Goal: Subscribe to service/newsletter

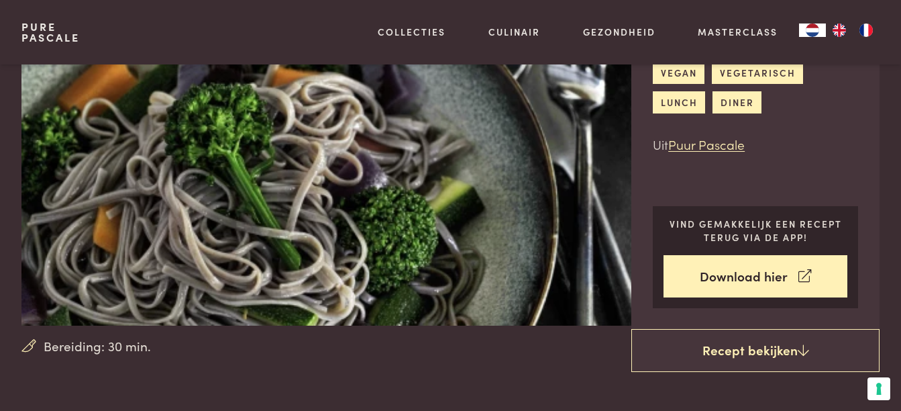
scroll to position [134, 0]
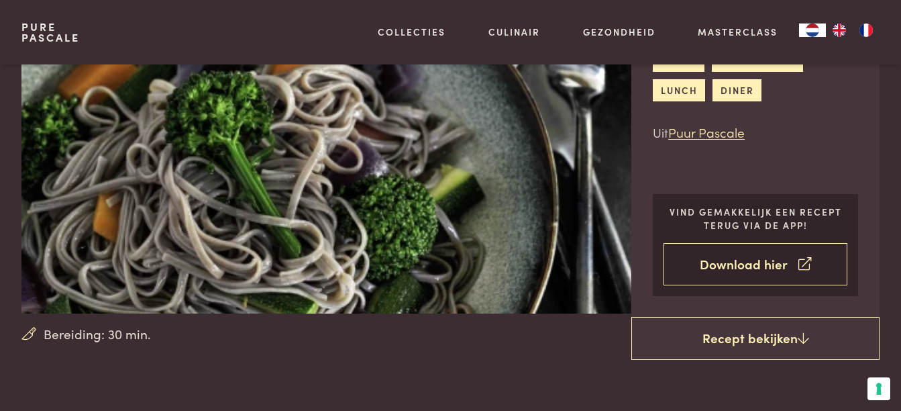
click at [744, 265] on link "Download hier" at bounding box center [756, 264] width 184 height 42
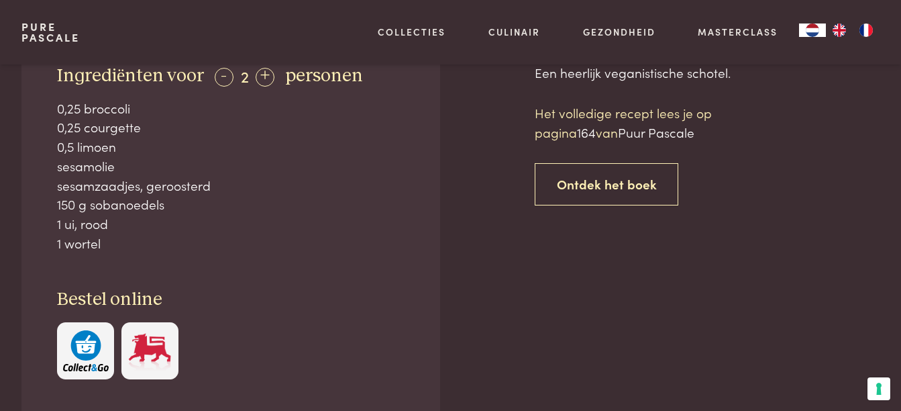
scroll to position [537, 0]
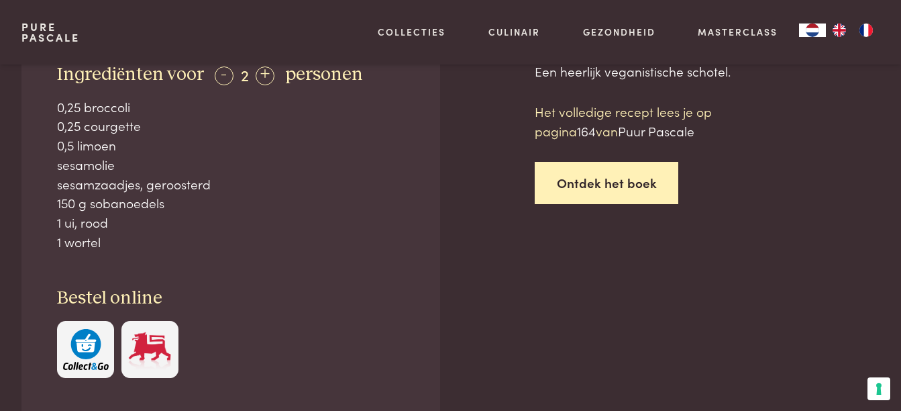
click at [583, 183] on link "Ontdek het boek" at bounding box center [607, 183] width 144 height 42
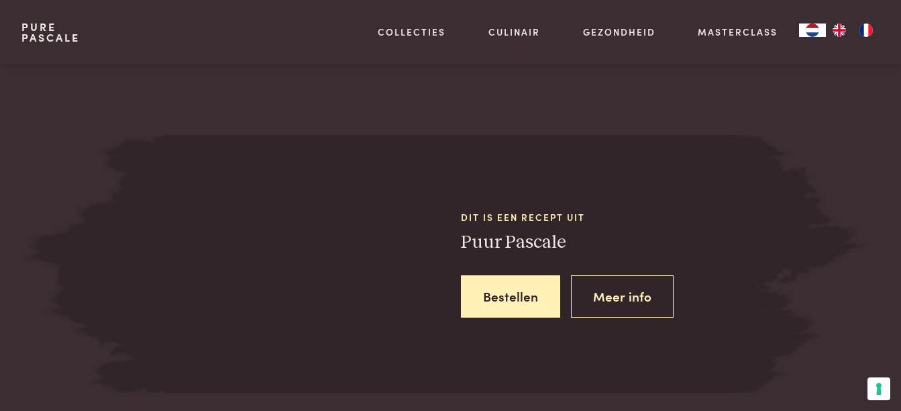
scroll to position [1183, 0]
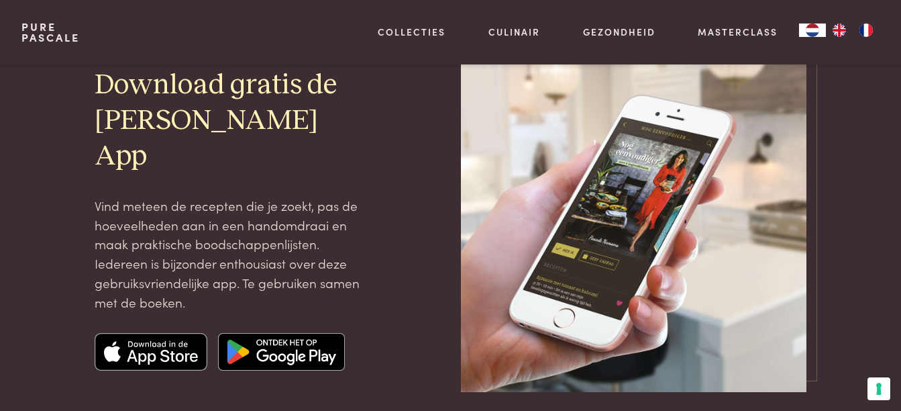
scroll to position [134, 0]
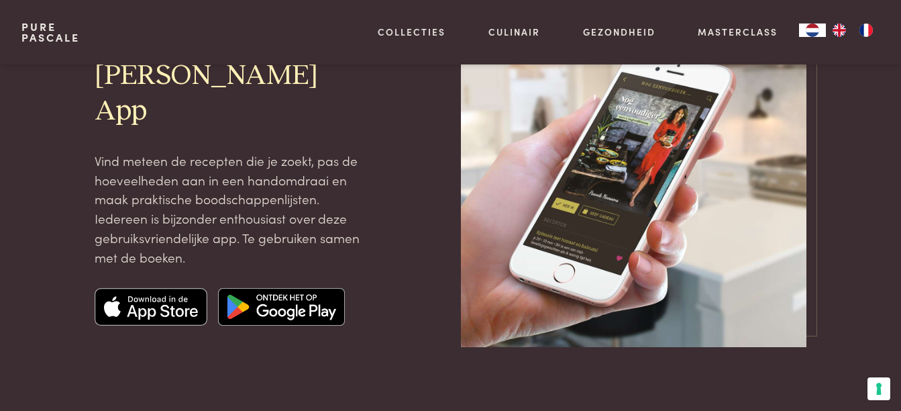
click at [275, 288] on img at bounding box center [281, 307] width 127 height 38
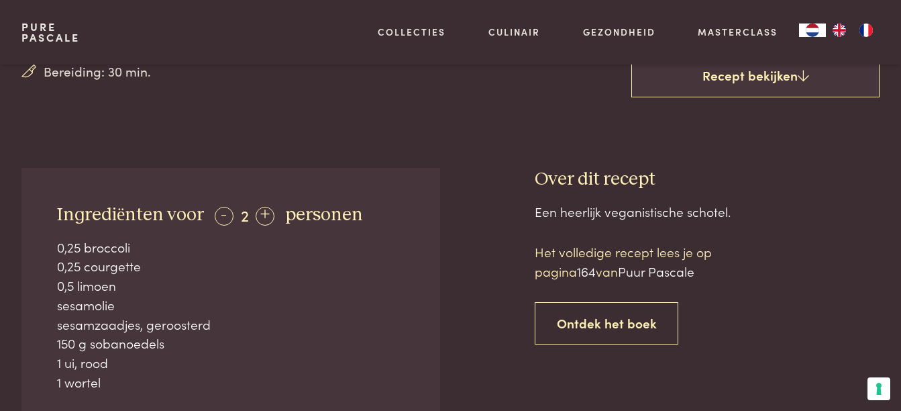
scroll to position [403, 0]
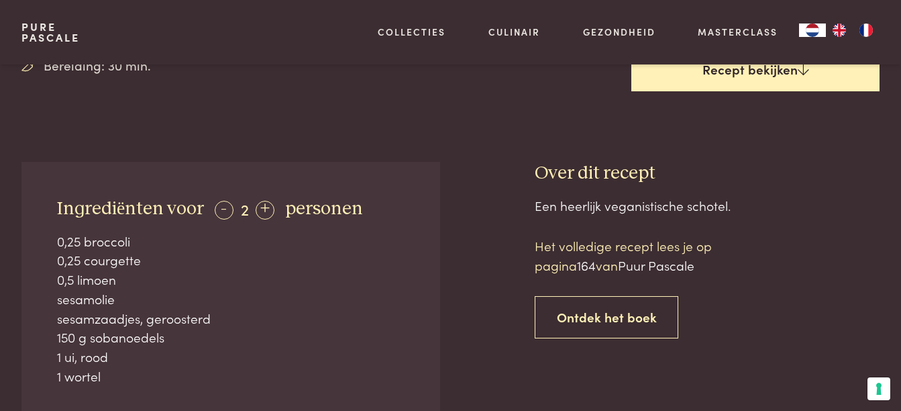
click at [749, 70] on link "Recept bekijken" at bounding box center [756, 69] width 248 height 43
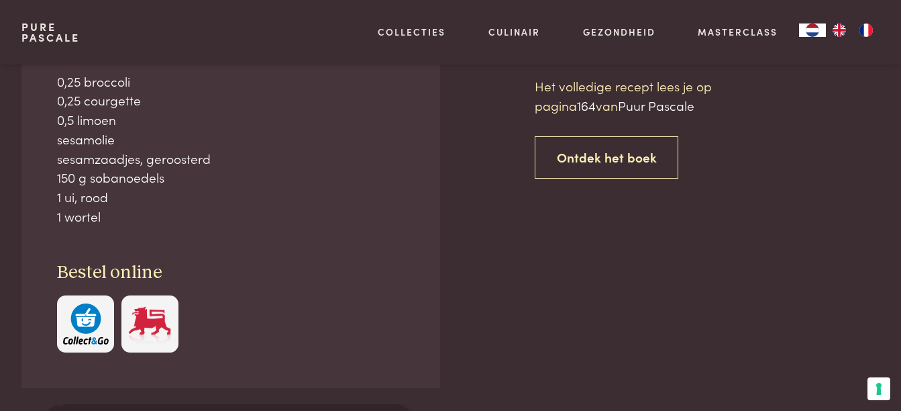
scroll to position [564, 0]
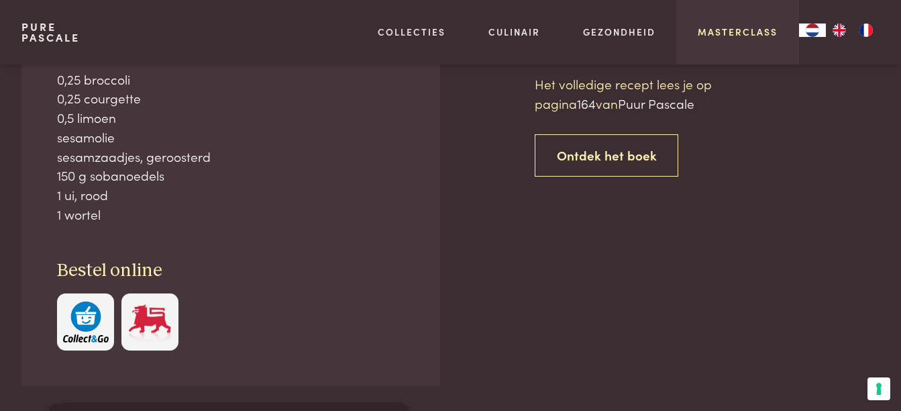
click at [728, 30] on link "Masterclass" at bounding box center [738, 32] width 80 height 14
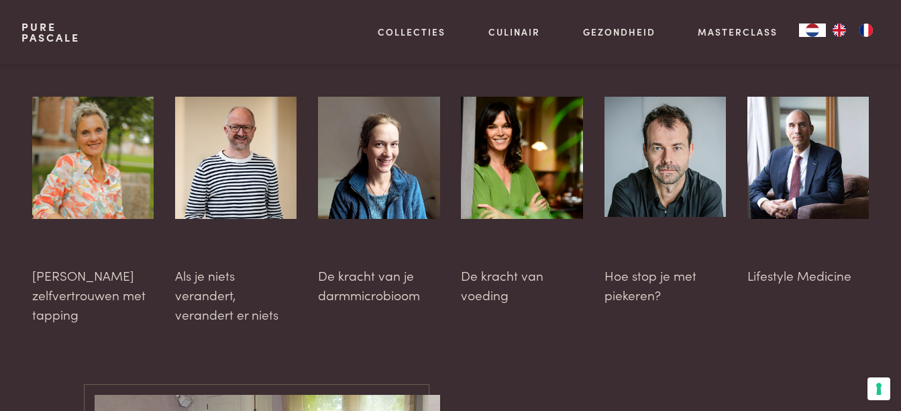
scroll to position [3490, 0]
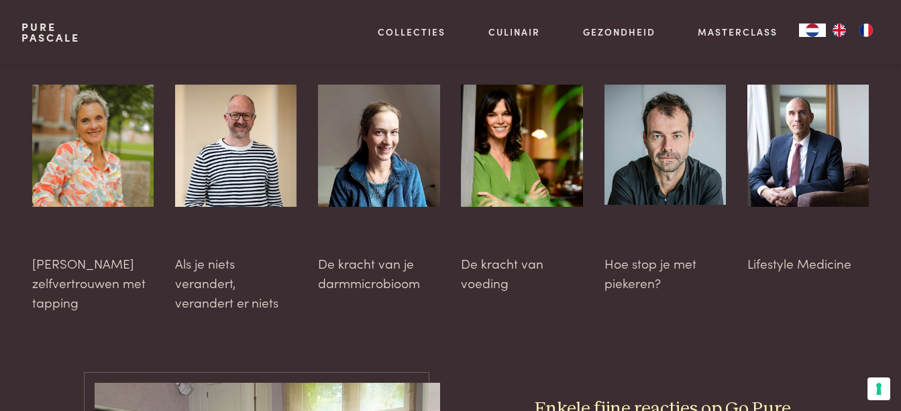
click at [370, 154] on img at bounding box center [378, 145] width 121 height 121
click at [357, 244] on div at bounding box center [378, 188] width 121 height 207
click at [639, 137] on img at bounding box center [665, 145] width 121 height 120
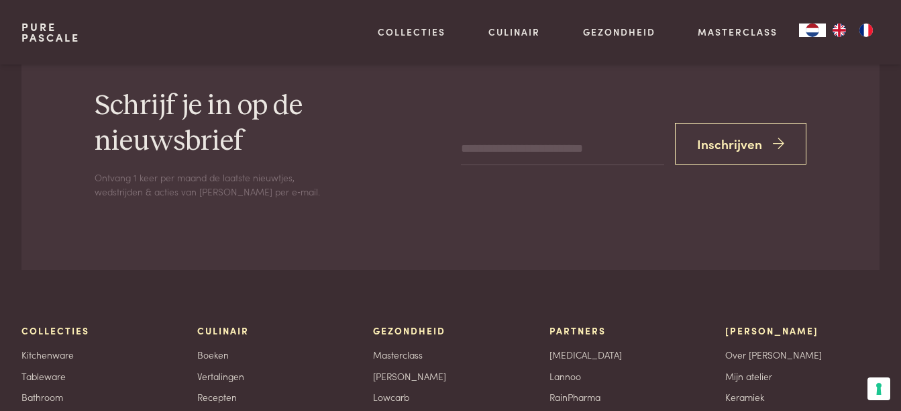
scroll to position [4363, 0]
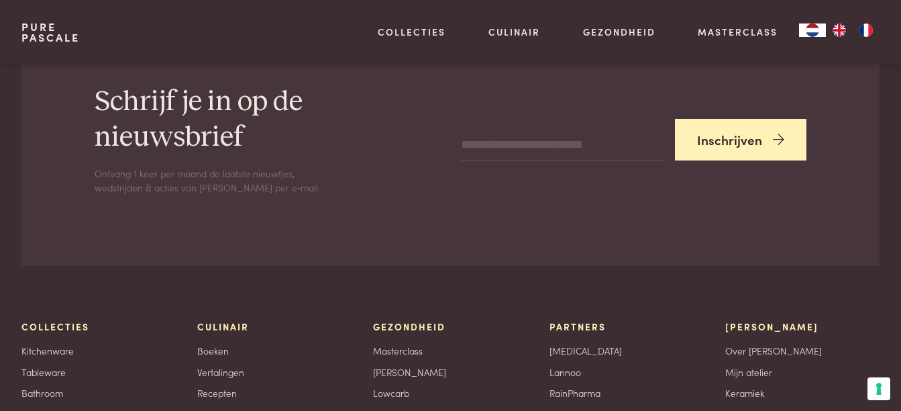
click at [744, 119] on button "Inschrijven" at bounding box center [741, 140] width 132 height 42
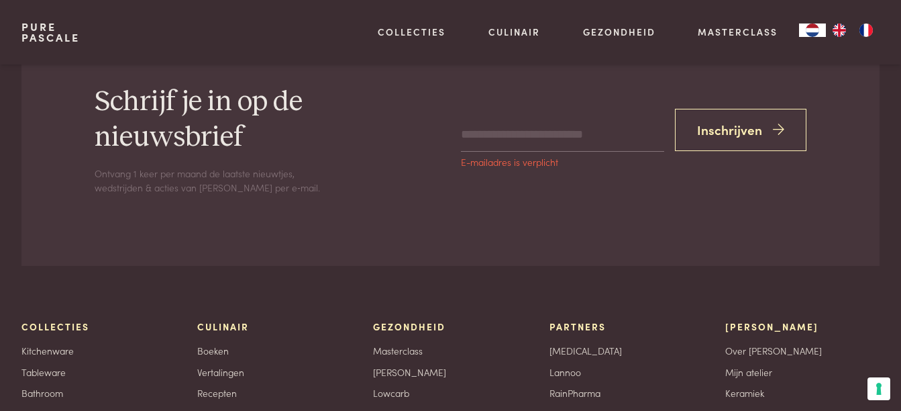
click at [469, 119] on input "email" at bounding box center [562, 135] width 203 height 32
type input "**********"
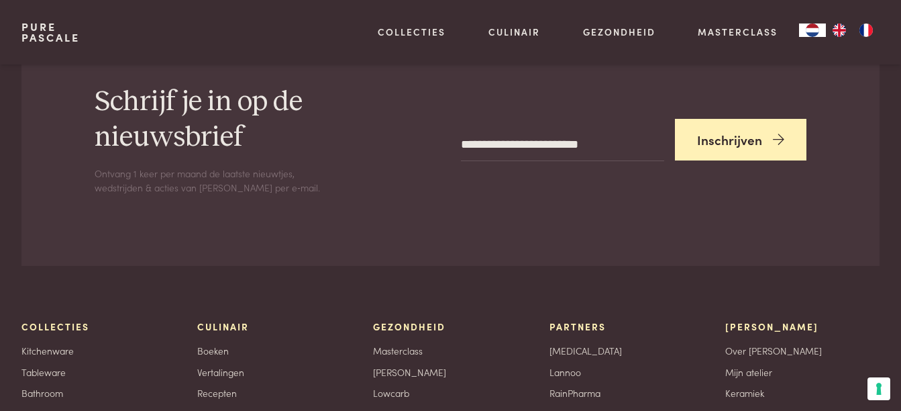
click at [749, 120] on button "Inschrijven" at bounding box center [741, 140] width 132 height 42
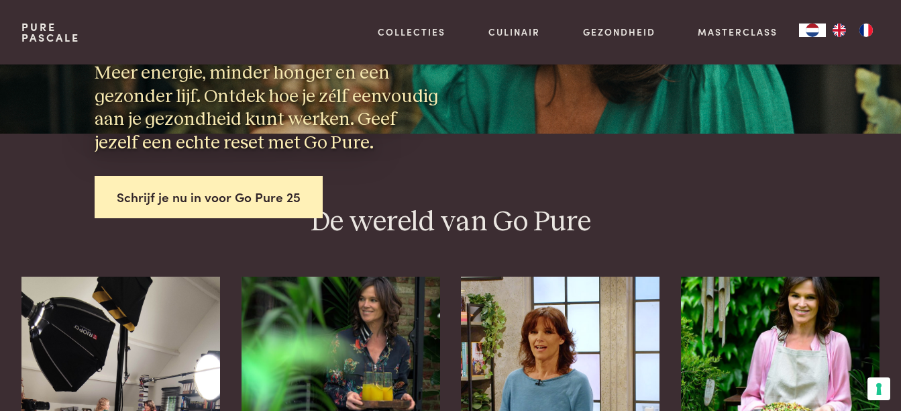
scroll to position [0, 0]
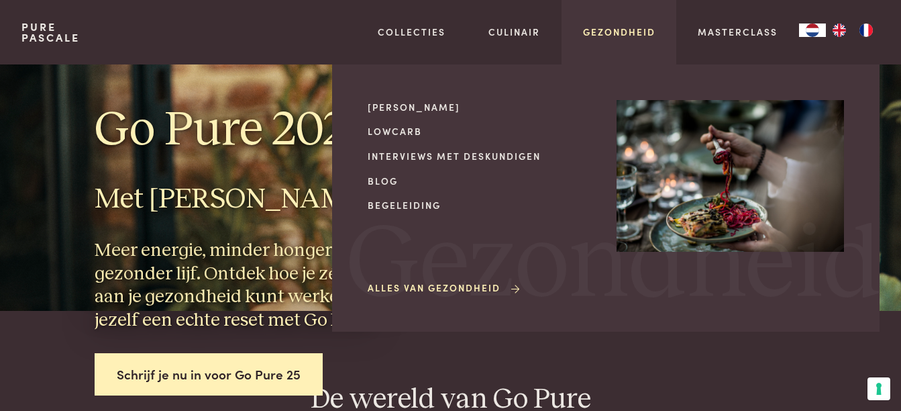
click at [630, 28] on link "Gezondheid" at bounding box center [619, 32] width 72 height 14
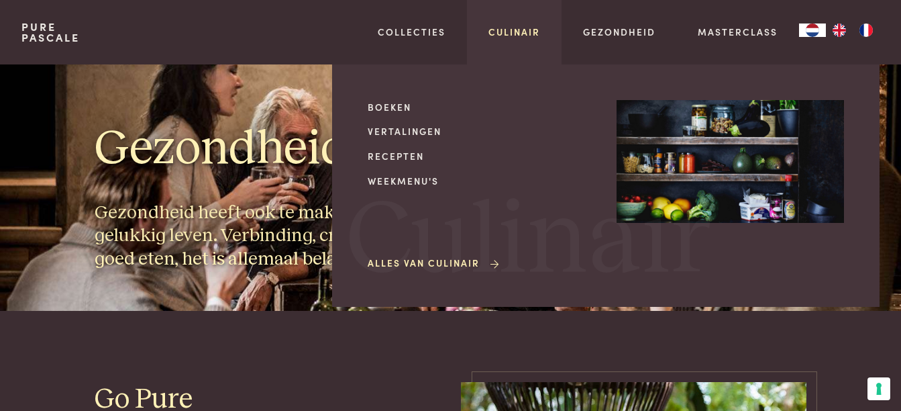
click at [508, 28] on link "Culinair" at bounding box center [515, 32] width 52 height 14
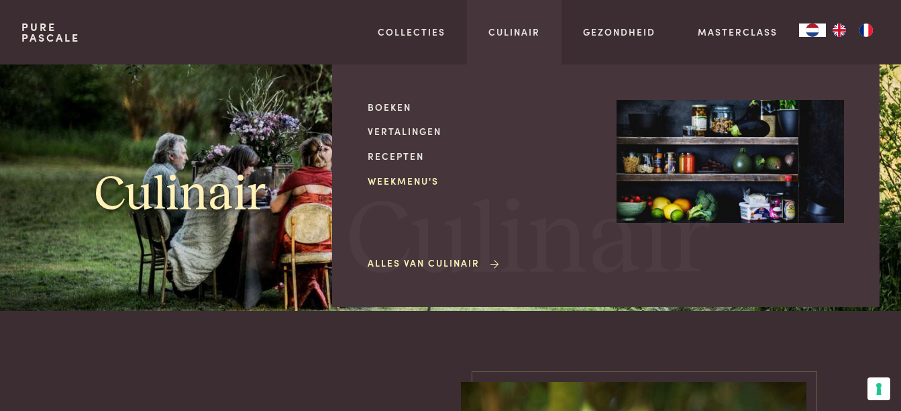
click at [407, 180] on link "Weekmenu's" at bounding box center [482, 181] width 228 height 14
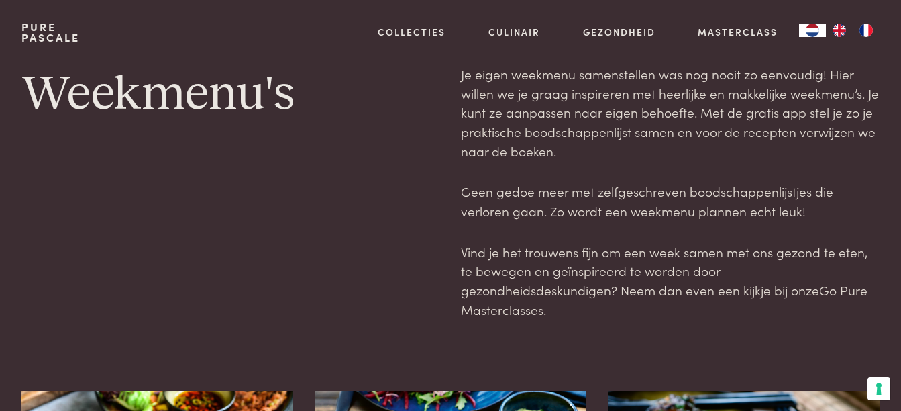
click at [703, 290] on link "Go Pure Masterclasses" at bounding box center [664, 300] width 407 height 38
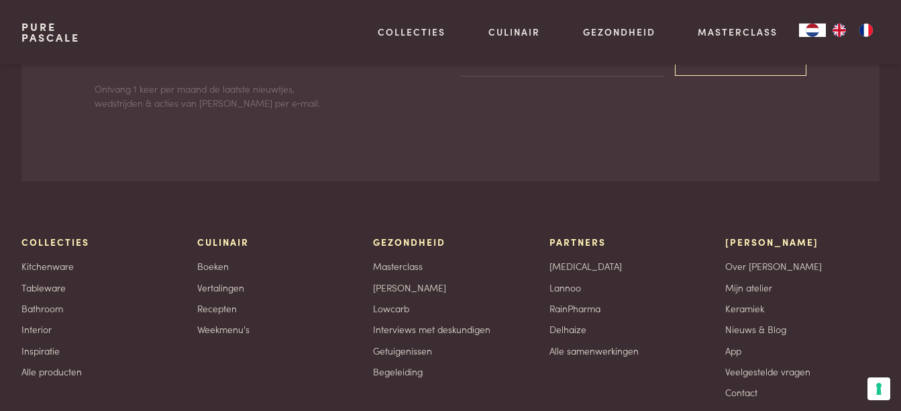
scroll to position [4511, 0]
